Goal: Book appointment/travel/reservation

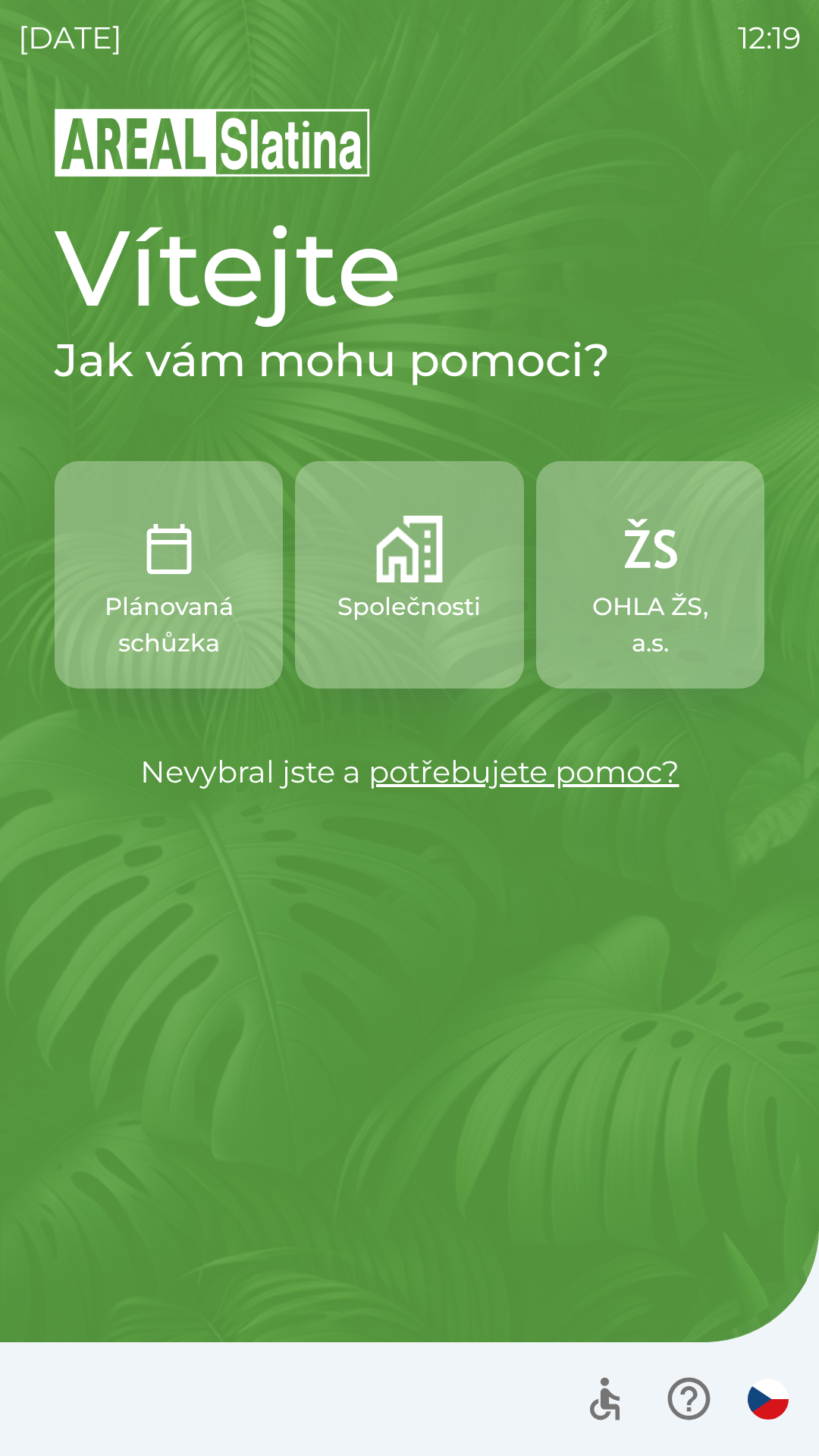
click at [200, 587] on button "Plánovaná schůzka" at bounding box center [169, 574] width 228 height 228
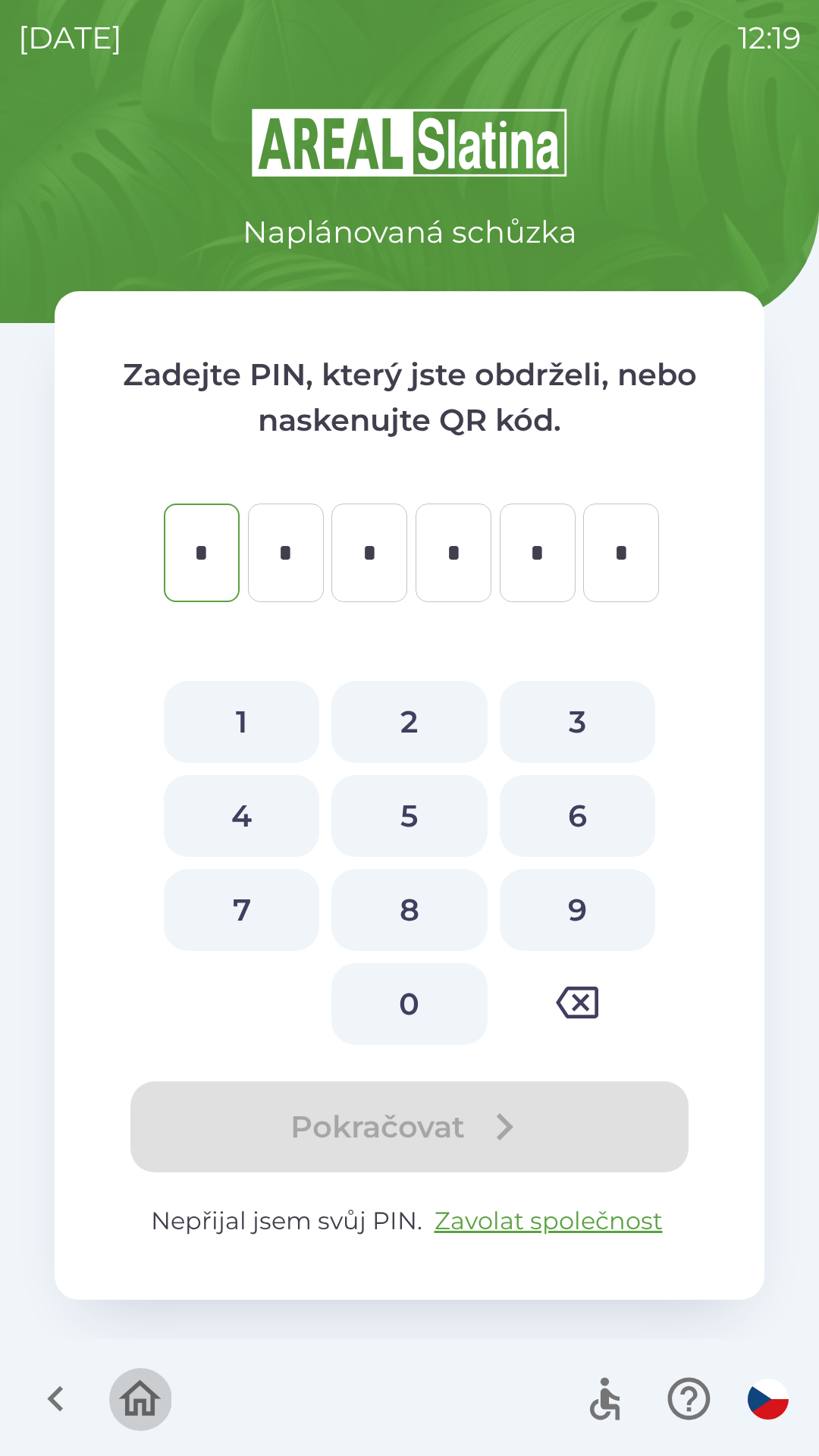
click at [148, 1396] on icon "button" at bounding box center [139, 1398] width 51 height 51
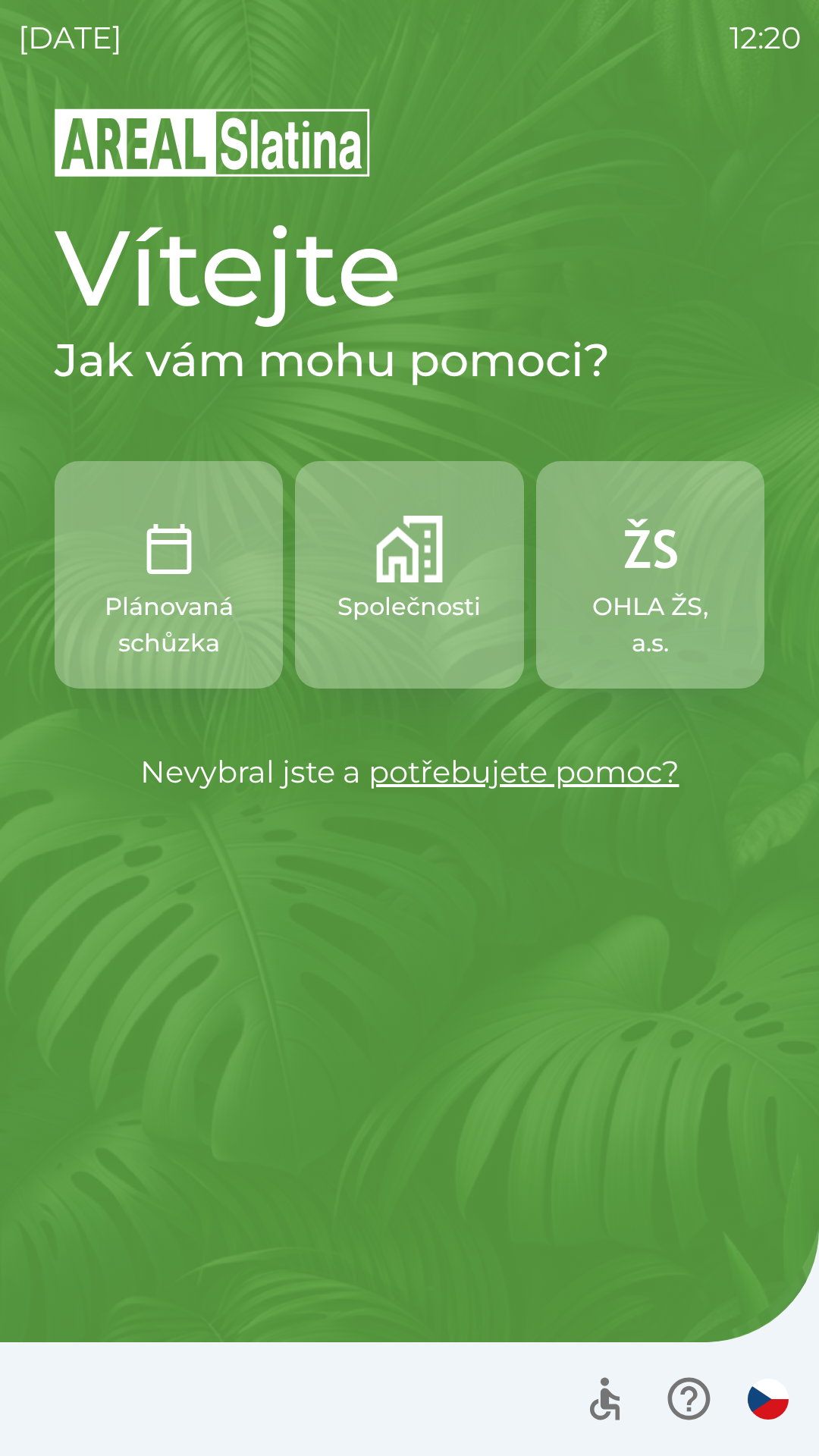
click at [633, 589] on p "OHLA ŽS, a.s." at bounding box center [649, 625] width 156 height 73
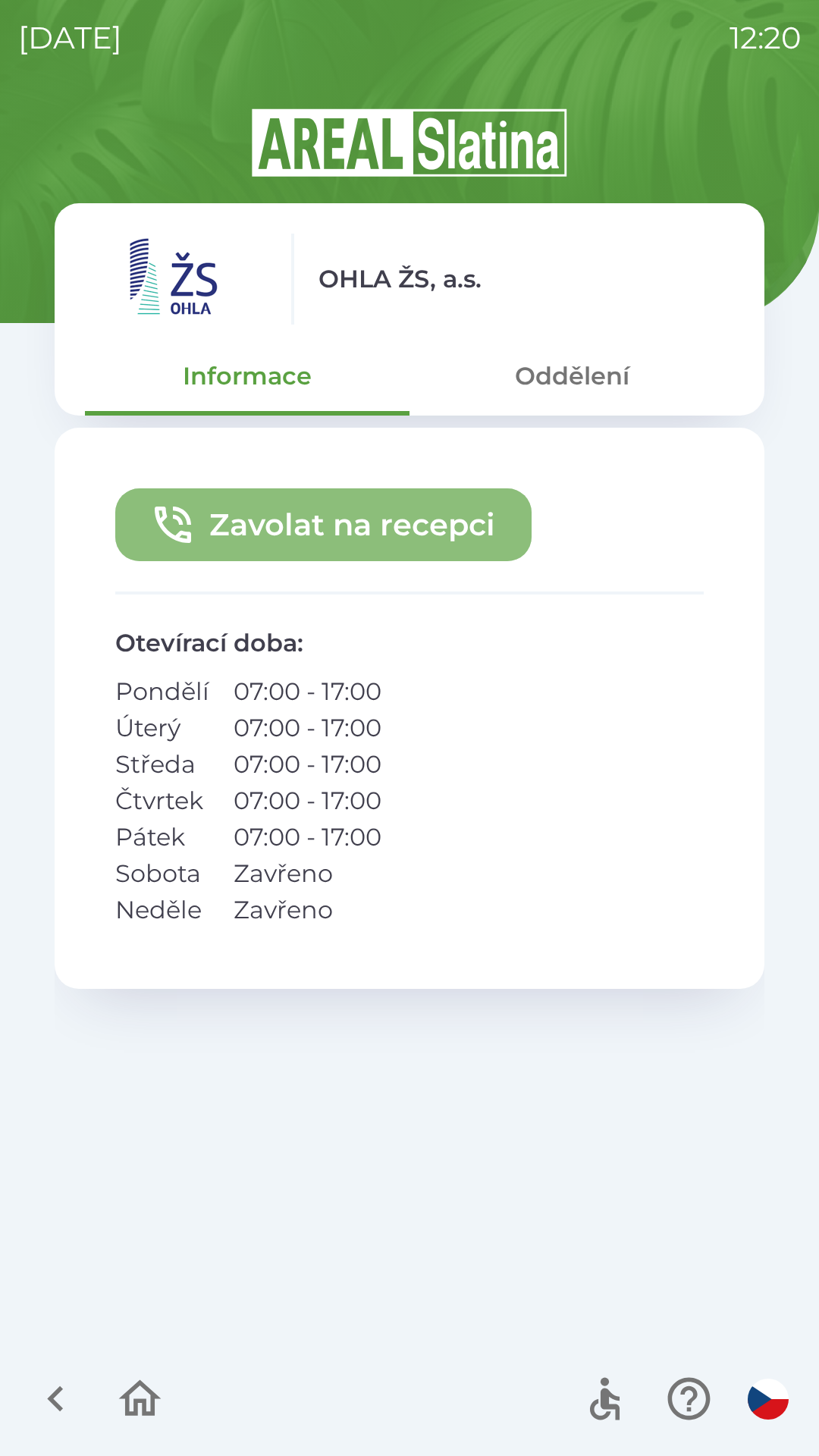
click at [277, 508] on button "Zavolat na recepci" at bounding box center [323, 524] width 416 height 73
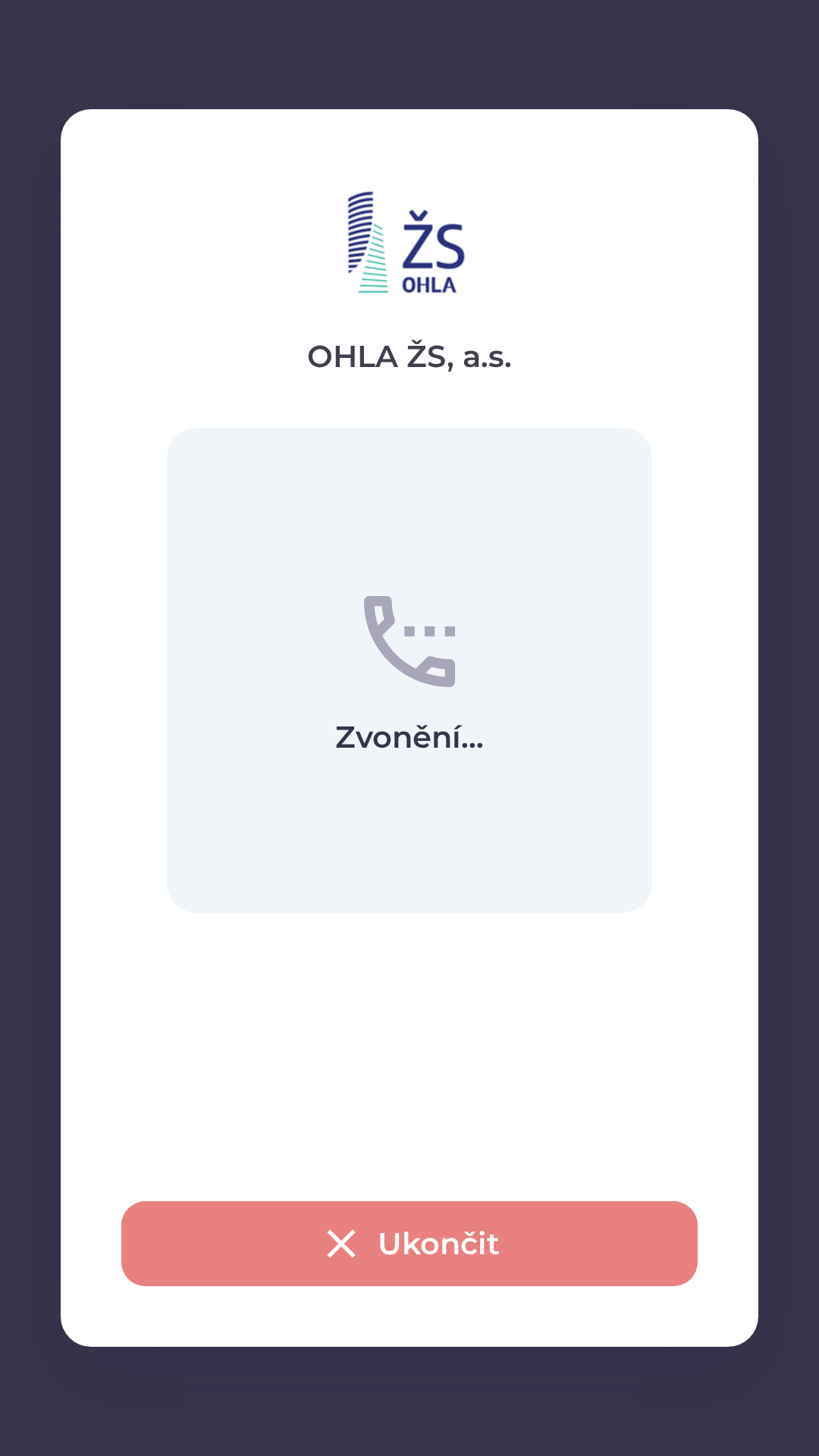
click at [336, 1244] on icon "button" at bounding box center [341, 1243] width 49 height 49
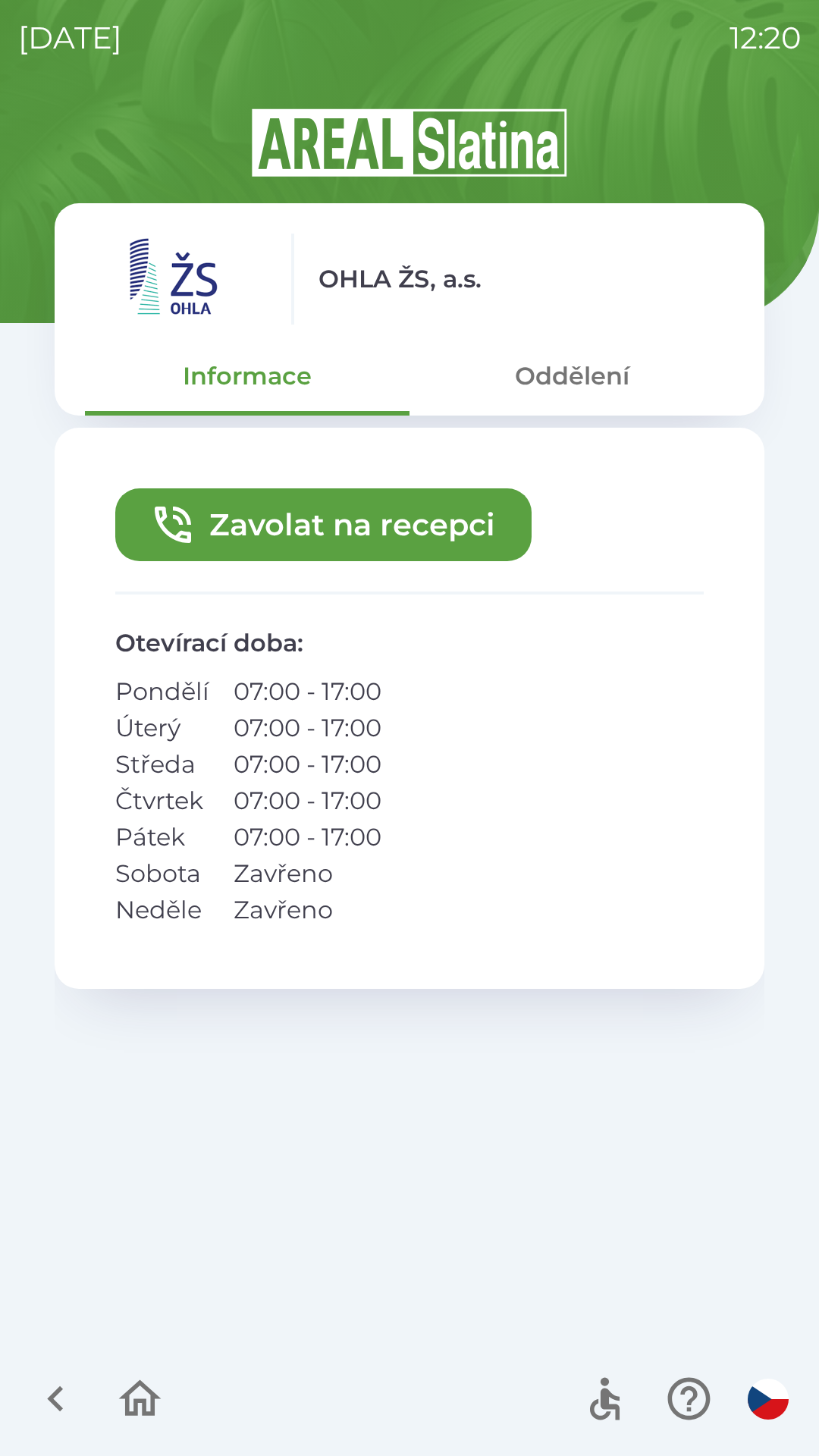
click at [411, 534] on button "Zavolat na recepci" at bounding box center [323, 524] width 416 height 73
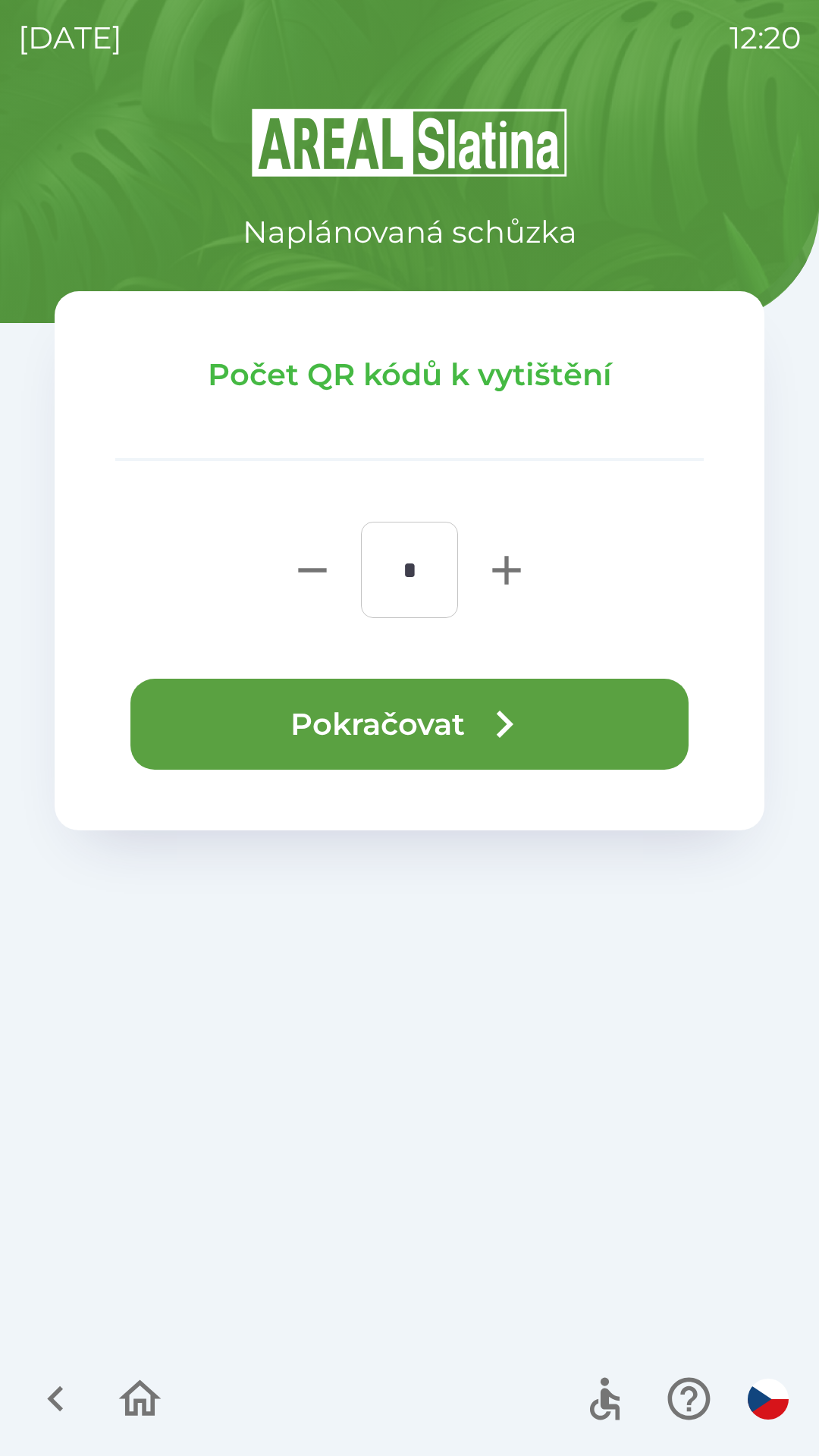
click at [431, 712] on button "Pokračovat" at bounding box center [410, 724] width 558 height 91
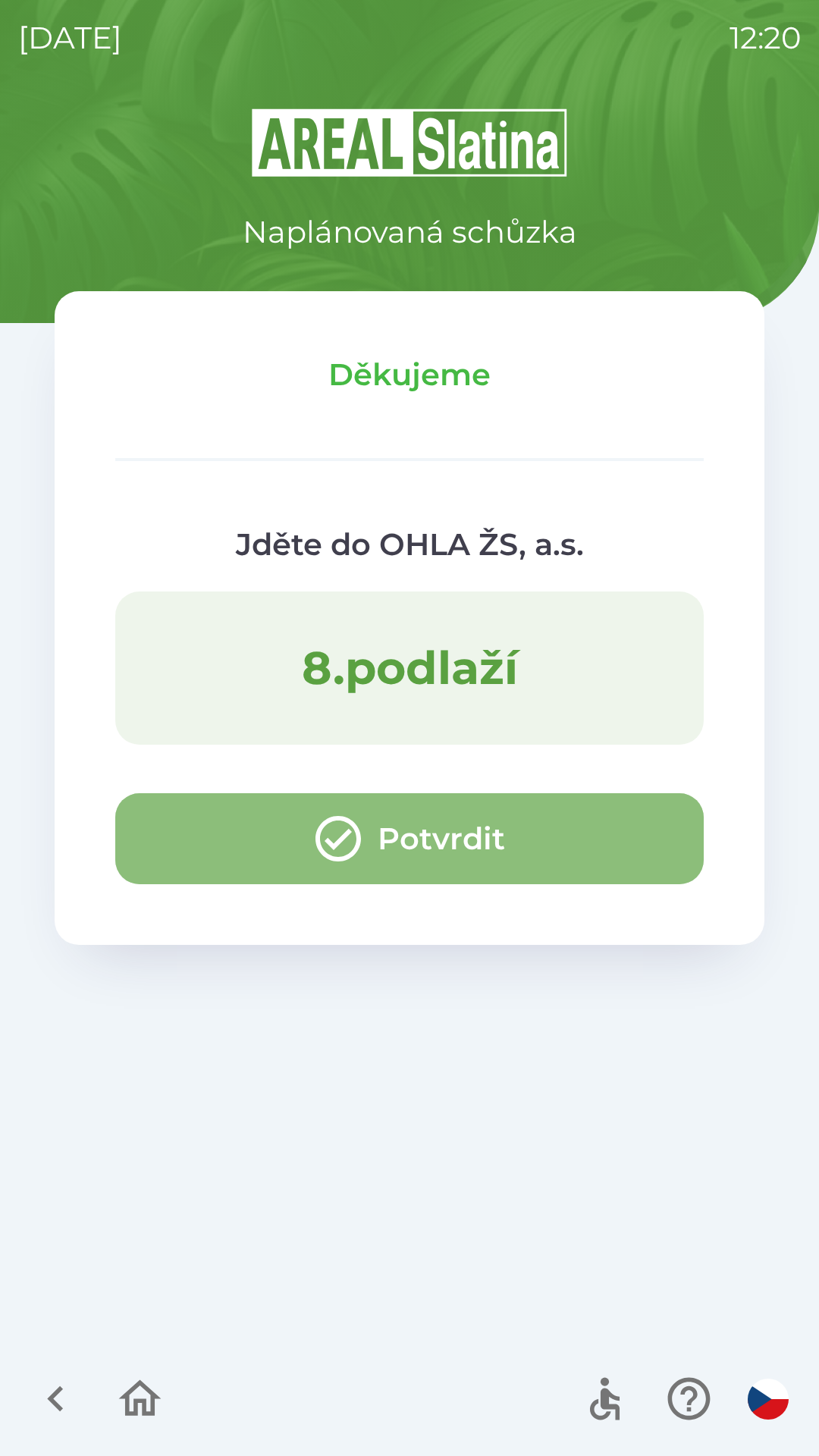
click at [431, 833] on button "Potvrdit" at bounding box center [409, 839] width 589 height 91
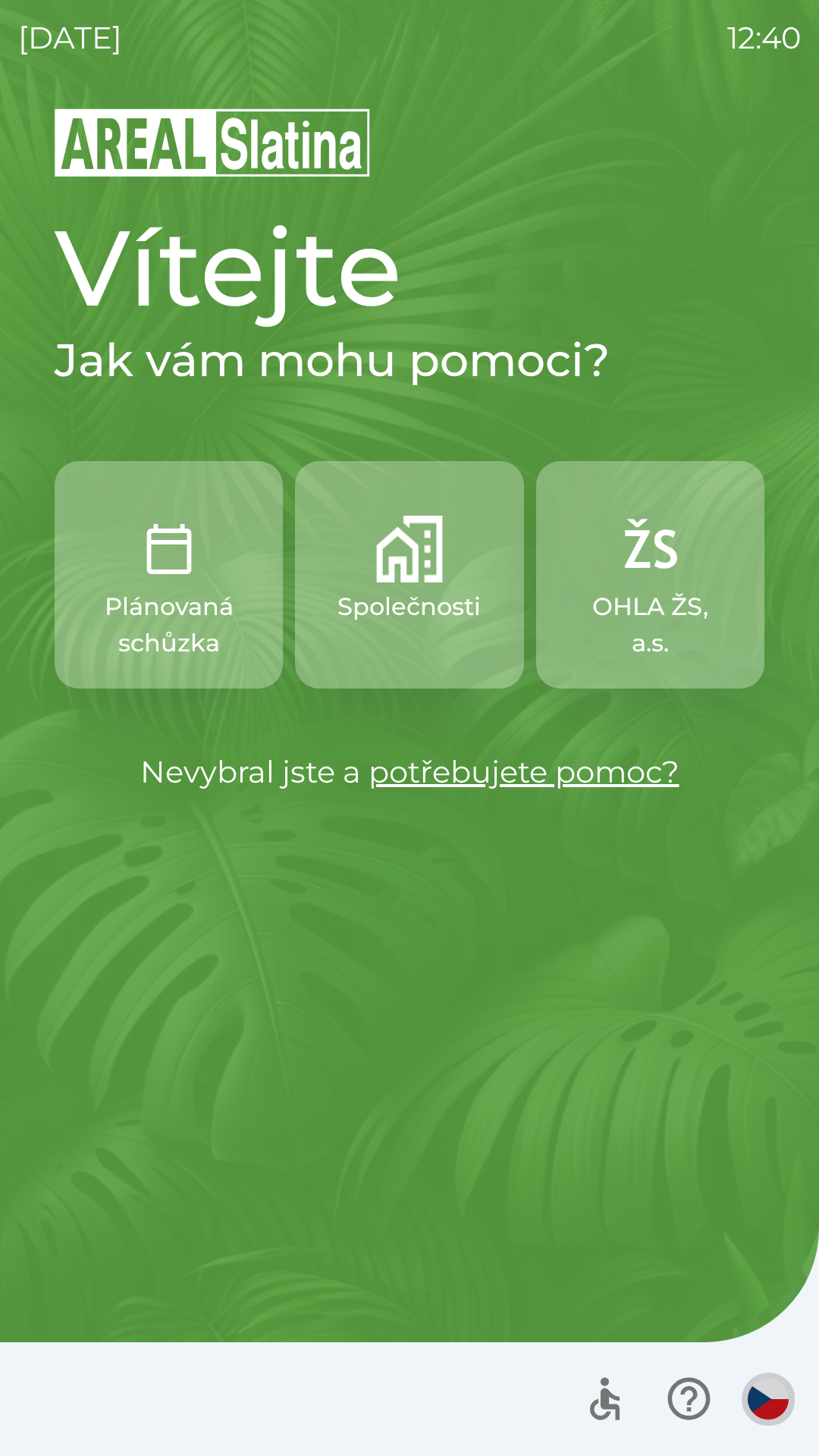
click at [765, 1393] on img "button" at bounding box center [768, 1399] width 41 height 41
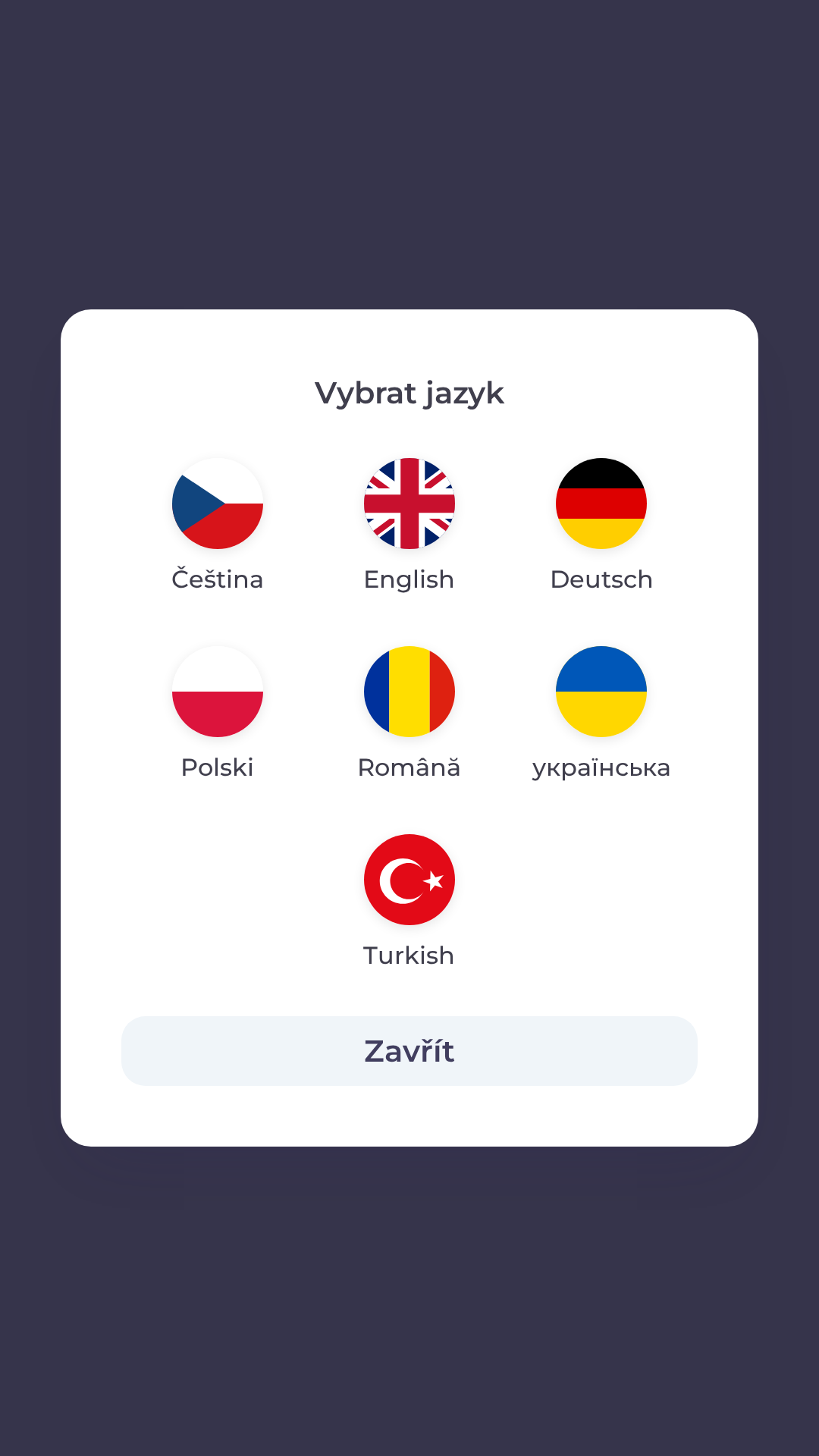
click at [414, 499] on img "button" at bounding box center [409, 503] width 91 height 91
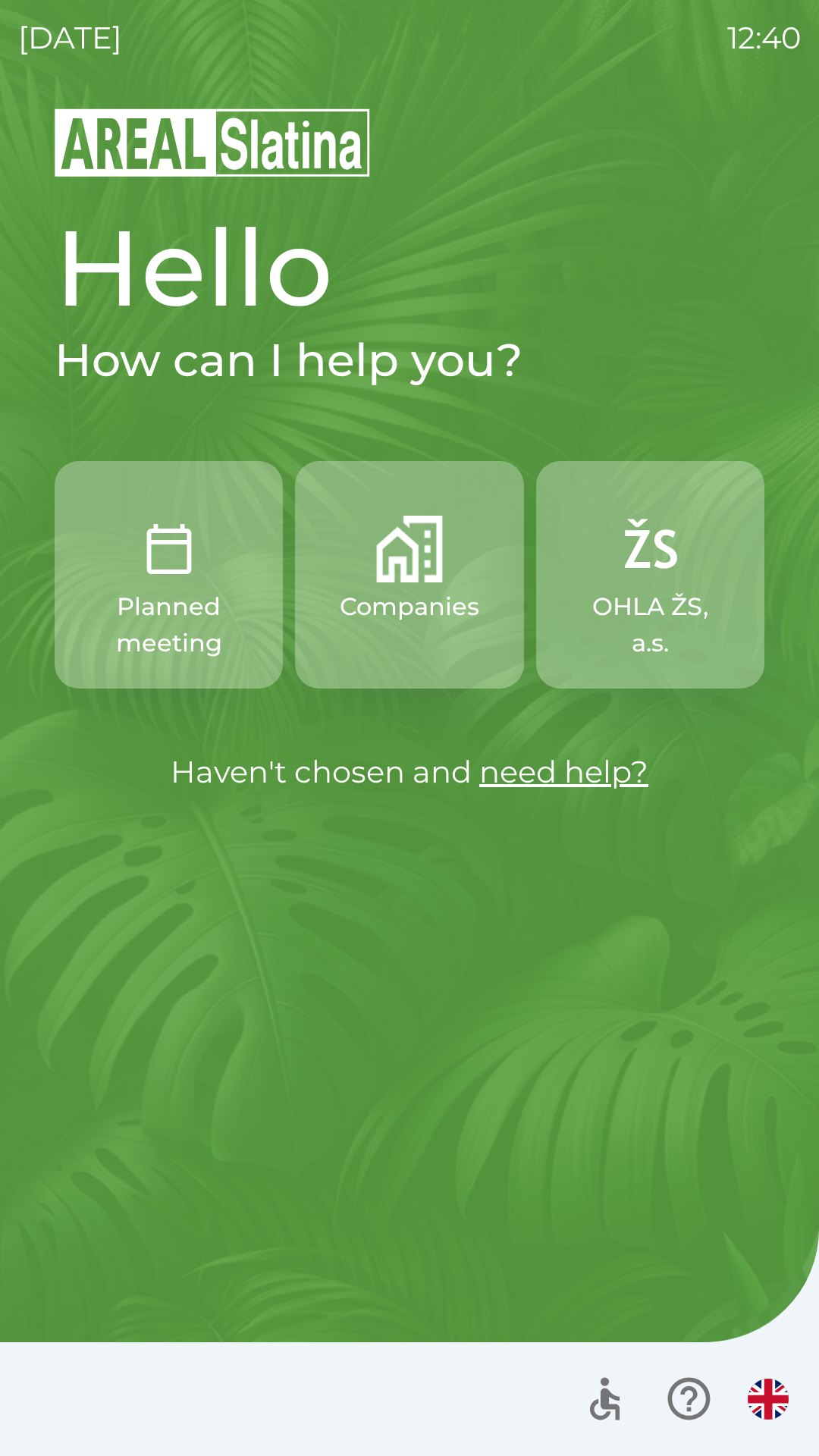
click at [750, 1394] on img "button" at bounding box center [768, 1399] width 41 height 41
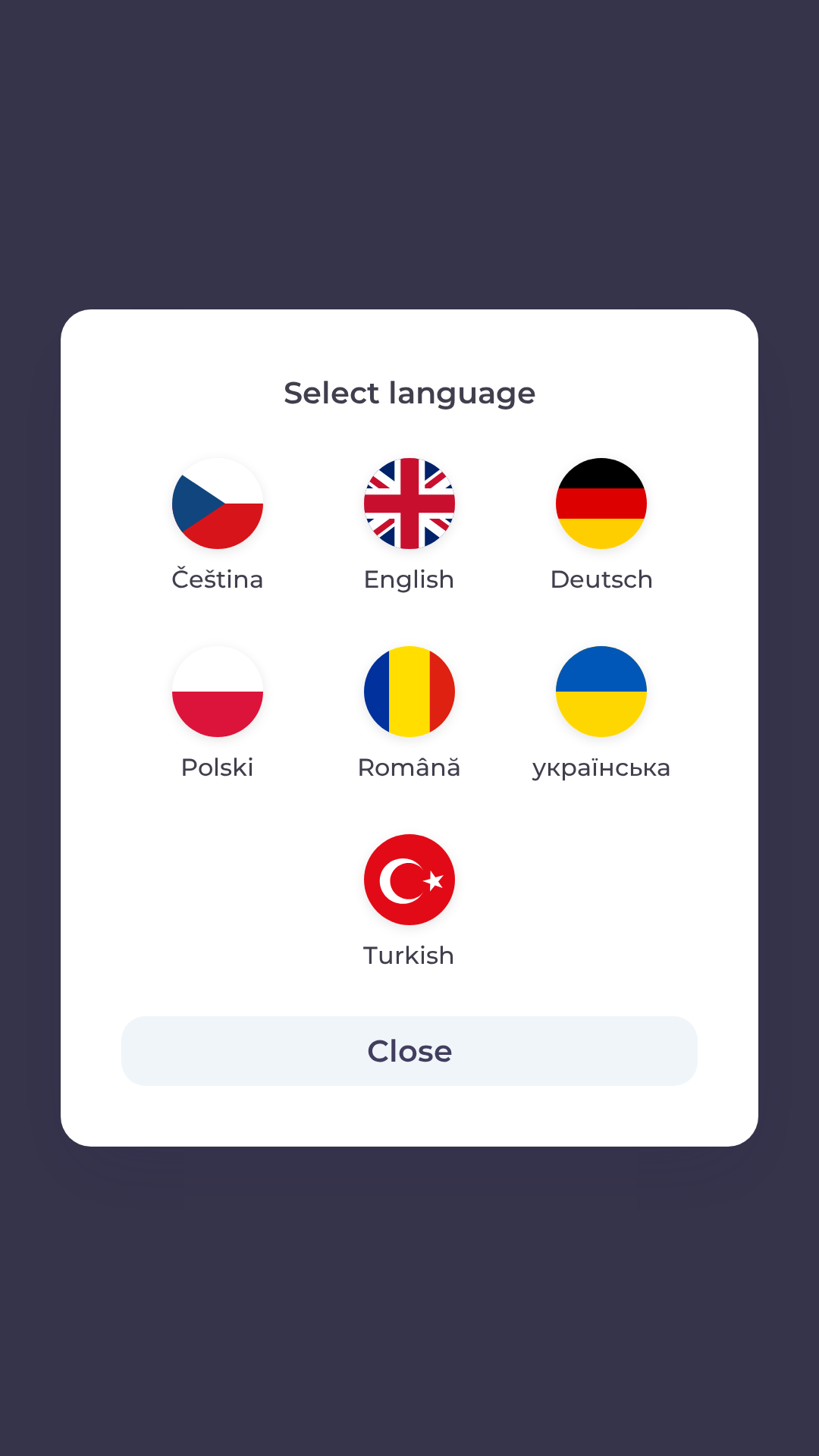
click at [427, 511] on img "button" at bounding box center [409, 503] width 91 height 91
